Goal: Transaction & Acquisition: Book appointment/travel/reservation

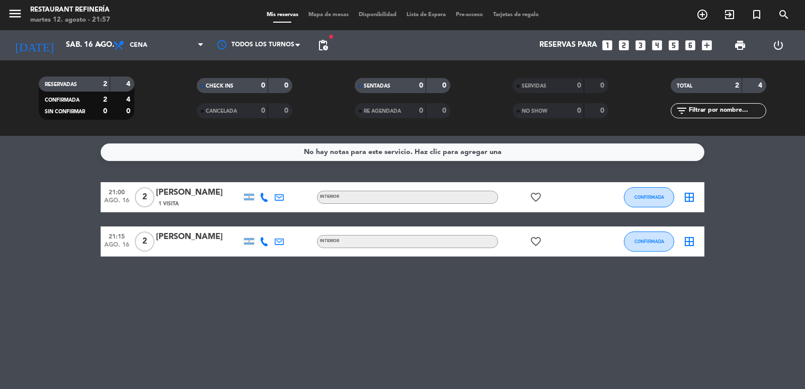
click at [629, 45] on icon "looks_two" at bounding box center [623, 45] width 13 height 13
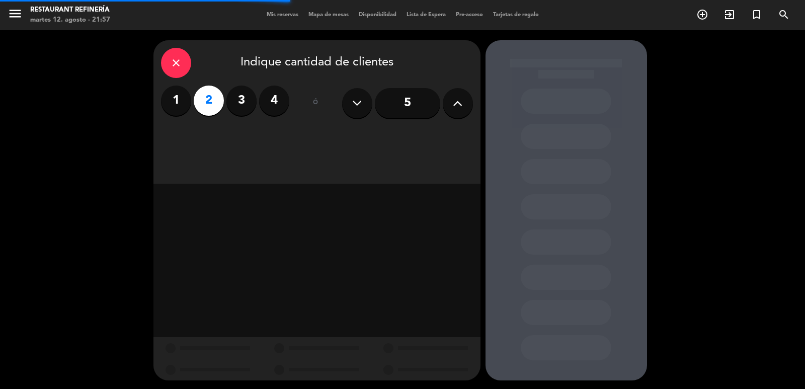
click at [405, 129] on div "close Indique cantidad de clientes 1 2 3 4 ó 5" at bounding box center [316, 111] width 327 height 143
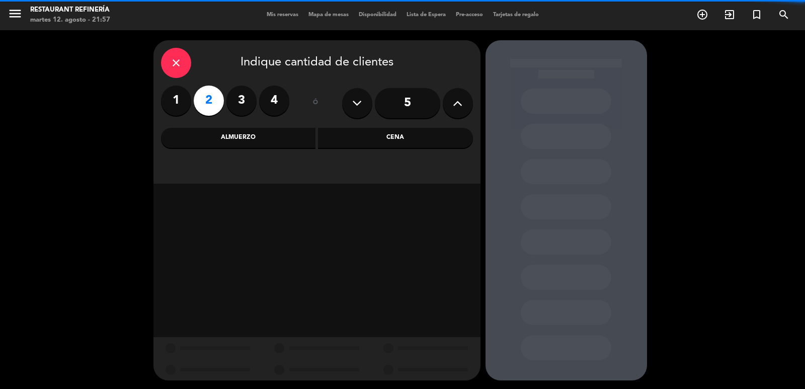
click at [405, 129] on div "Cena" at bounding box center [395, 138] width 155 height 20
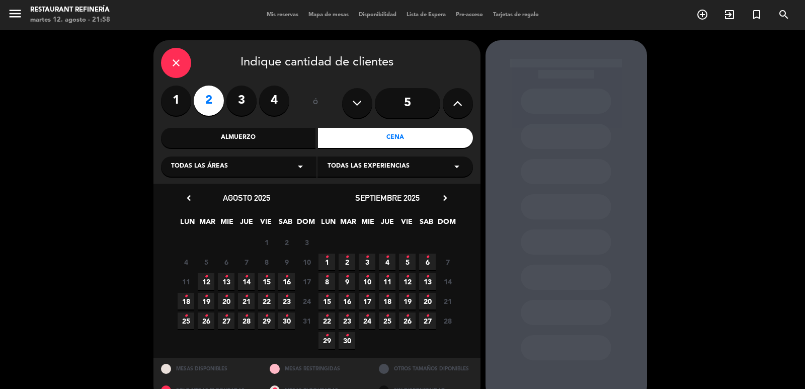
click at [289, 281] on span "16 •" at bounding box center [286, 281] width 17 height 17
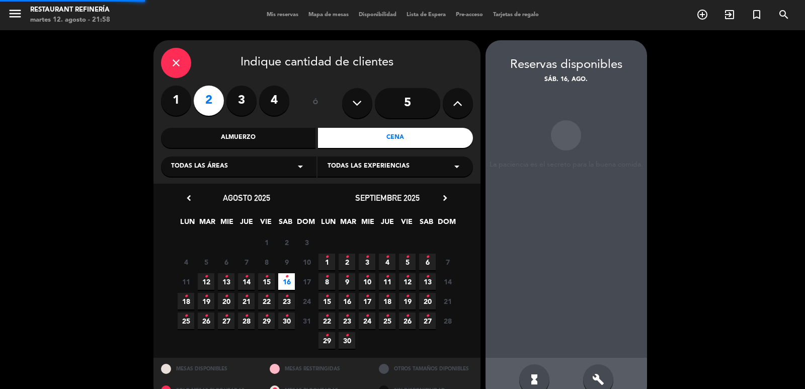
scroll to position [22, 0]
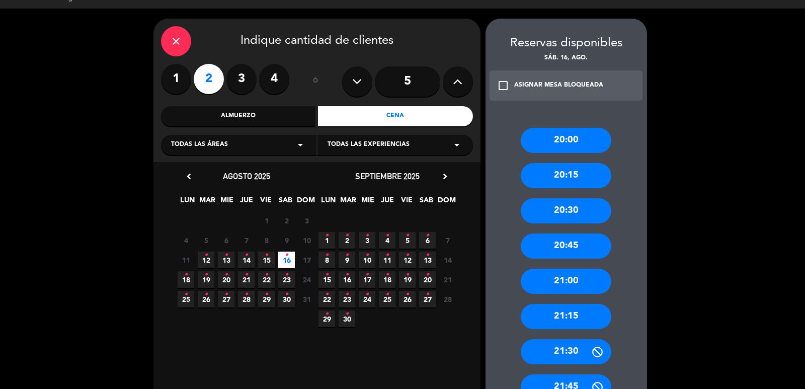
click at [578, 278] on div "21:00" at bounding box center [566, 281] width 91 height 25
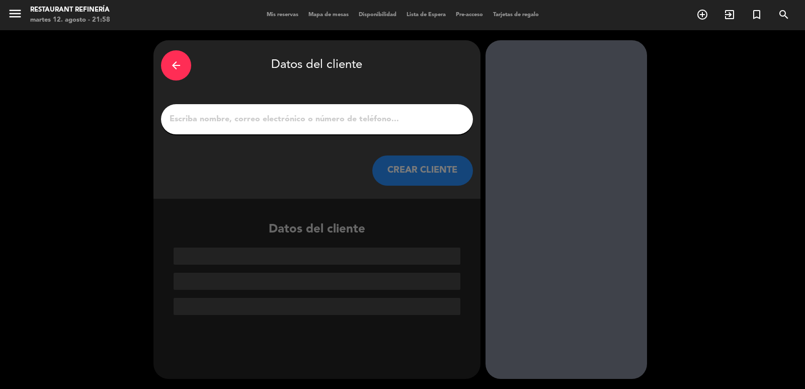
click at [396, 113] on input "1" at bounding box center [317, 119] width 297 height 14
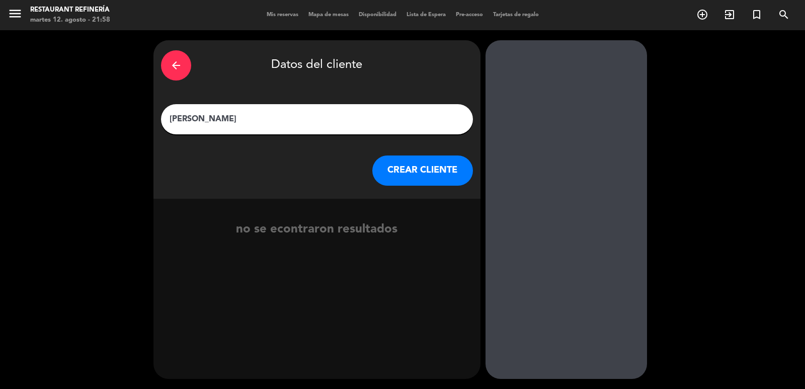
type input "[PERSON_NAME]"
click at [397, 166] on button "CREAR CLIENTE" at bounding box center [422, 170] width 101 height 30
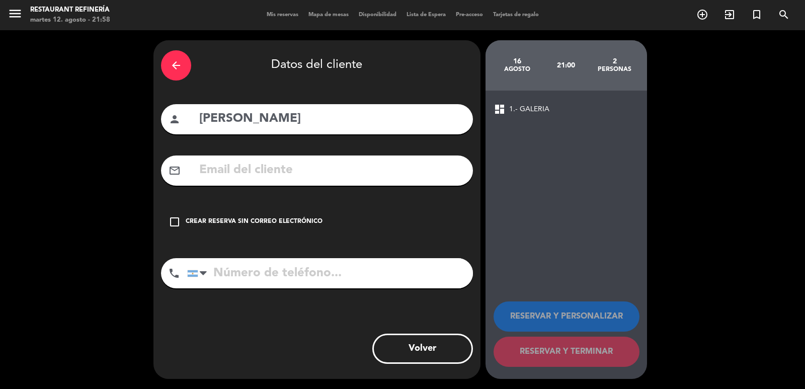
click at [299, 215] on div "check_box_outline_blank Crear reserva sin correo electrónico" at bounding box center [317, 222] width 312 height 30
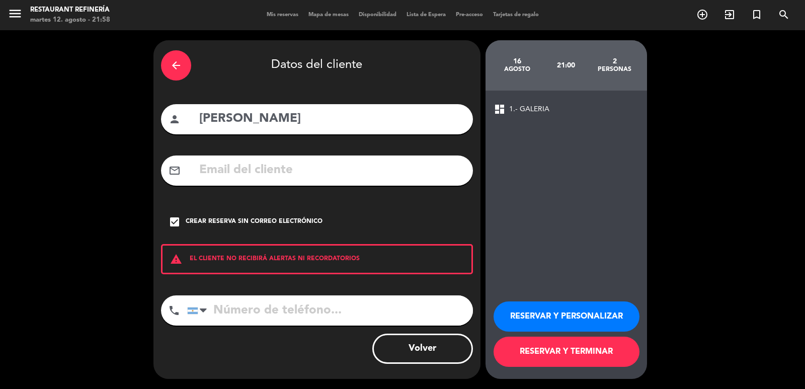
click at [549, 352] on button "RESERVAR Y TERMINAR" at bounding box center [567, 352] width 146 height 30
